Goal: Obtain resource: Download file/media

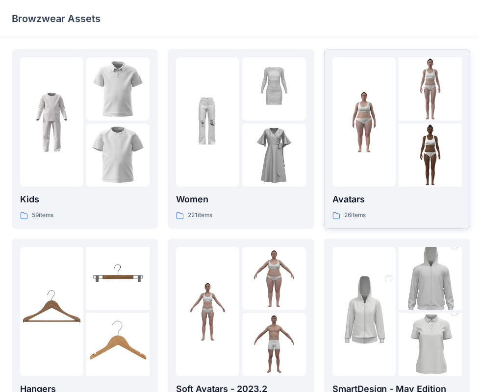
click at [366, 211] on p "26 items" at bounding box center [355, 215] width 22 height 10
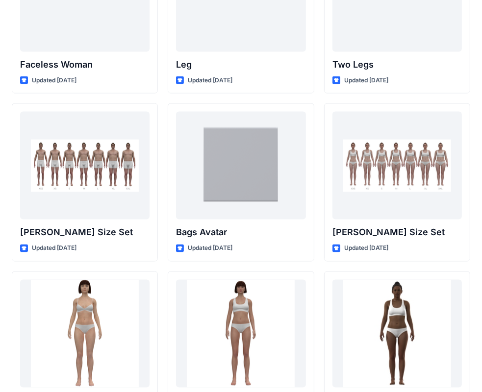
scroll to position [953, 0]
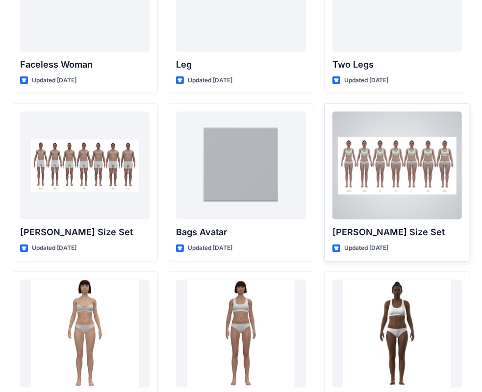
click at [376, 231] on p "[PERSON_NAME] Size Set" at bounding box center [396, 232] width 129 height 14
click at [359, 230] on p "[PERSON_NAME] Size Set" at bounding box center [396, 232] width 129 height 14
click at [416, 231] on p "[PERSON_NAME] Size Set" at bounding box center [396, 232] width 129 height 14
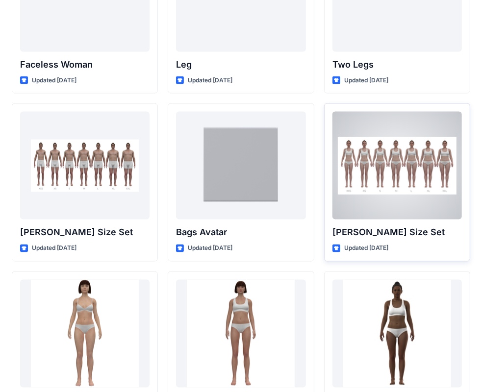
click at [390, 182] on div at bounding box center [396, 166] width 129 height 108
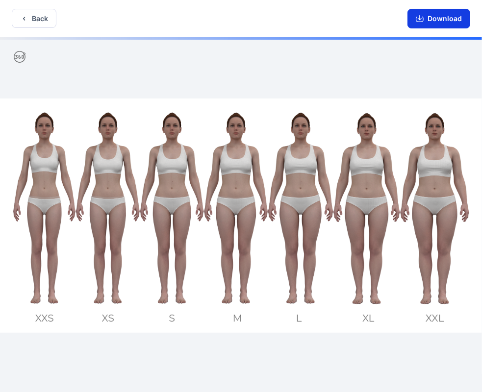
click at [421, 18] on icon "button" at bounding box center [420, 17] width 4 height 5
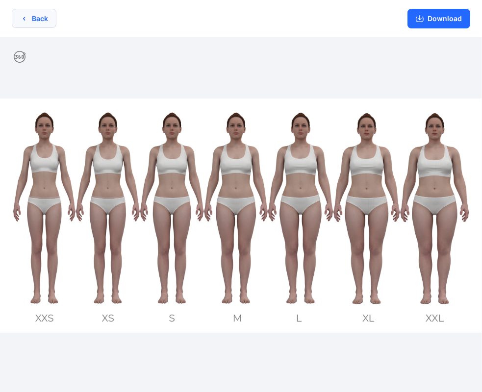
click at [35, 19] on button "Back" at bounding box center [34, 18] width 45 height 19
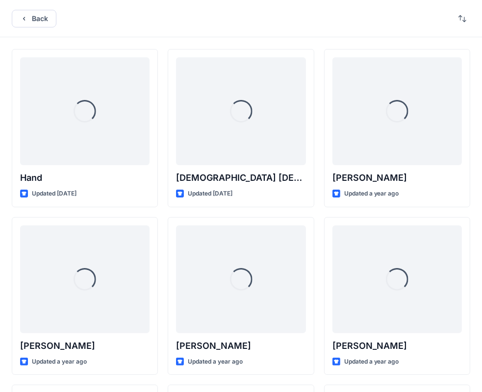
scroll to position [953, 0]
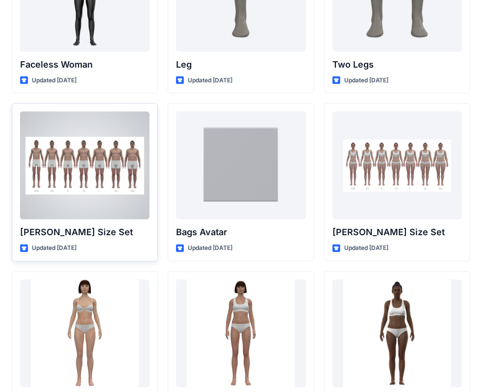
click at [100, 155] on div at bounding box center [84, 166] width 129 height 108
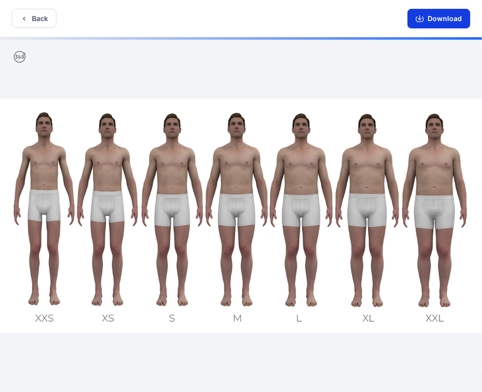
click at [445, 23] on button "Download" at bounding box center [438, 19] width 63 height 20
